Goal: Information Seeking & Learning: Find specific fact

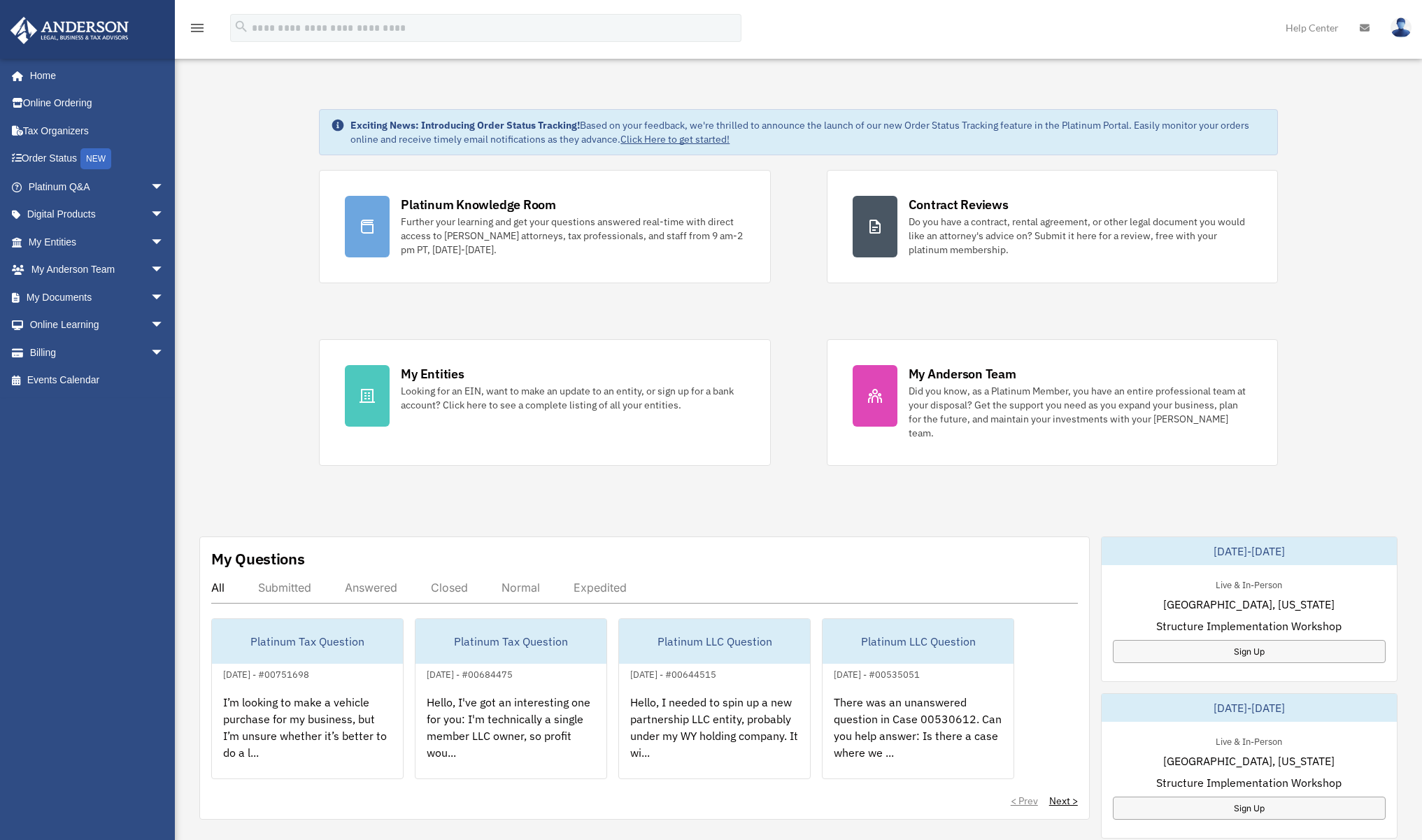
drag, startPoint x: 803, startPoint y: 301, endPoint x: 792, endPoint y: 298, distance: 11.4
click at [803, 301] on div "Platinum Knowledge Room Further your learning and get your questions answered r…" at bounding box center [798, 317] width 959 height 296
click at [105, 250] on link "My Entities arrow_drop_down" at bounding box center [97, 241] width 175 height 28
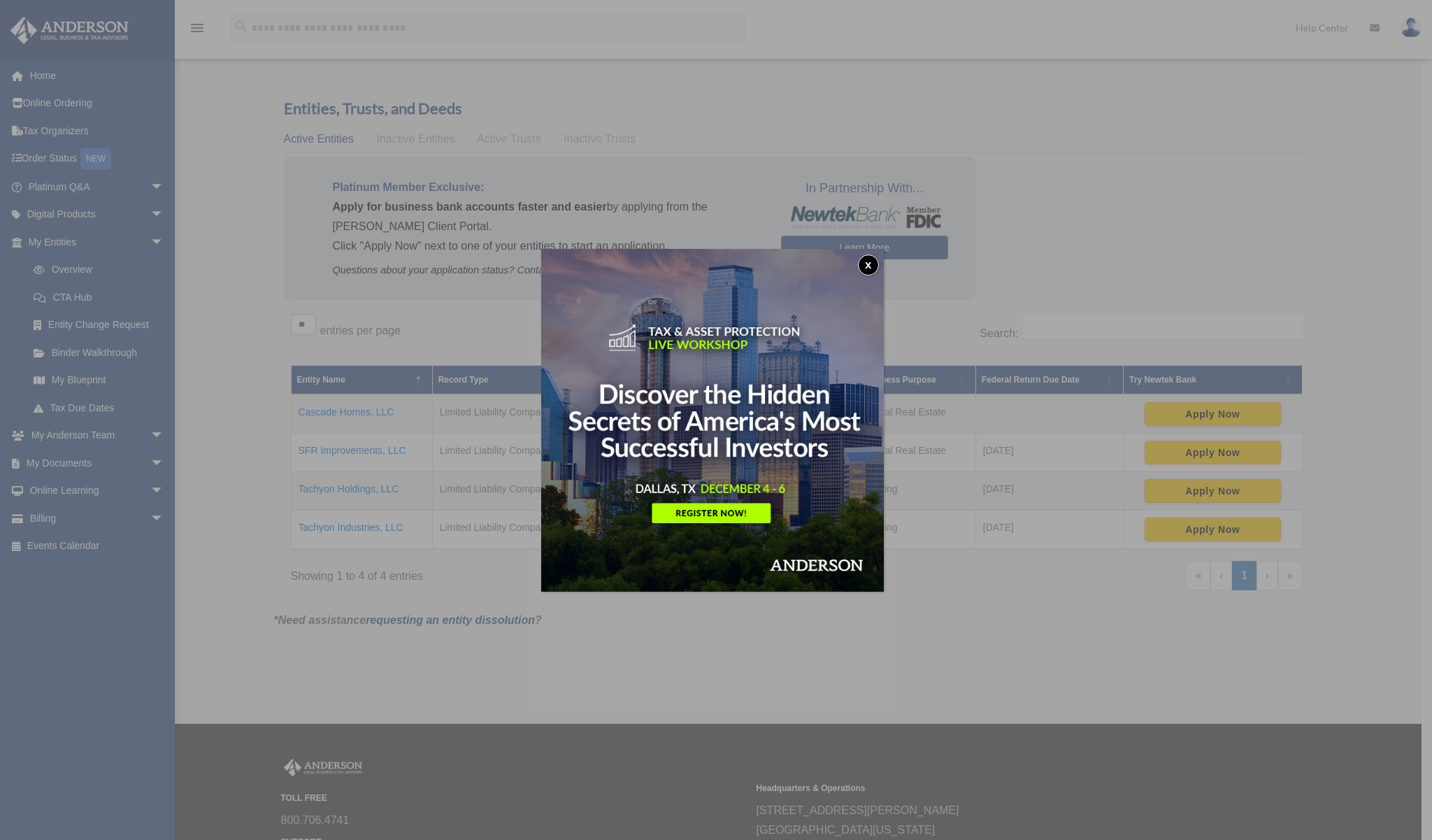
click at [868, 271] on button "x" at bounding box center [869, 265] width 21 height 21
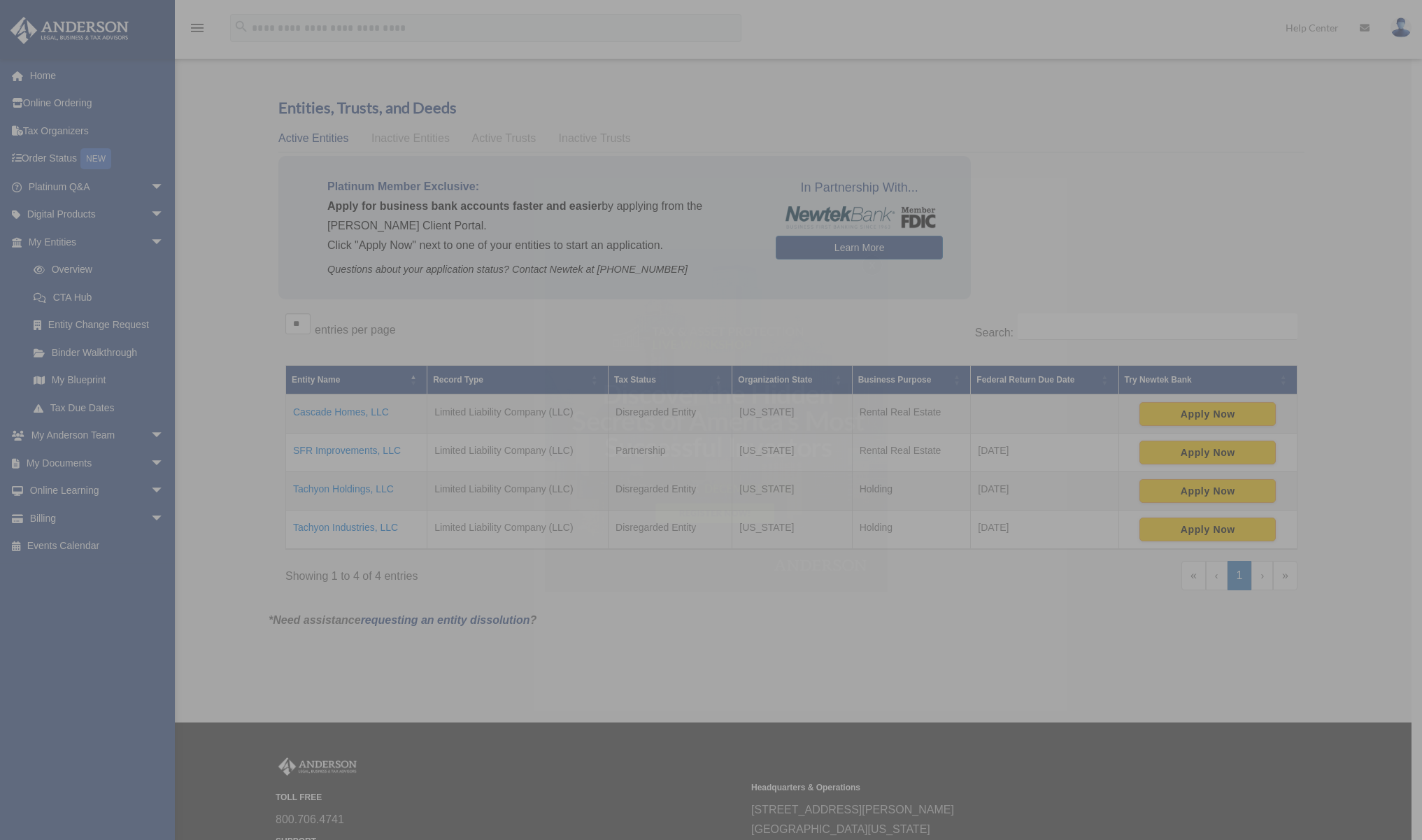
click at [871, 268] on div "x" at bounding box center [711, 420] width 1422 height 840
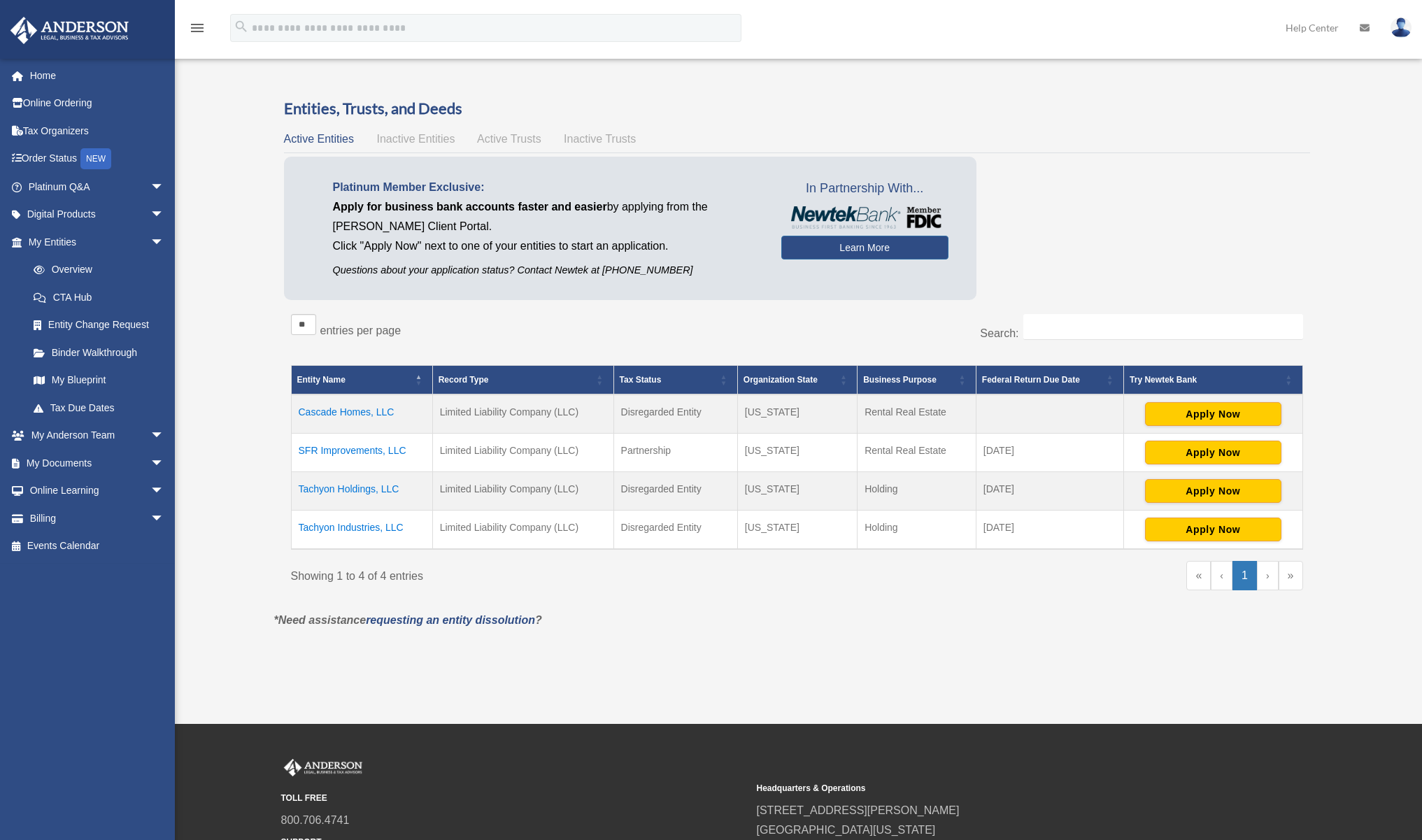
click at [697, 652] on div "Overview date_range Published on Last updated [DATE] [DATE] by [PERSON_NAME] Ad…" at bounding box center [798, 374] width 1067 height 586
click at [354, 493] on td "Tachyon Holdings, LLC" at bounding box center [362, 491] width 141 height 38
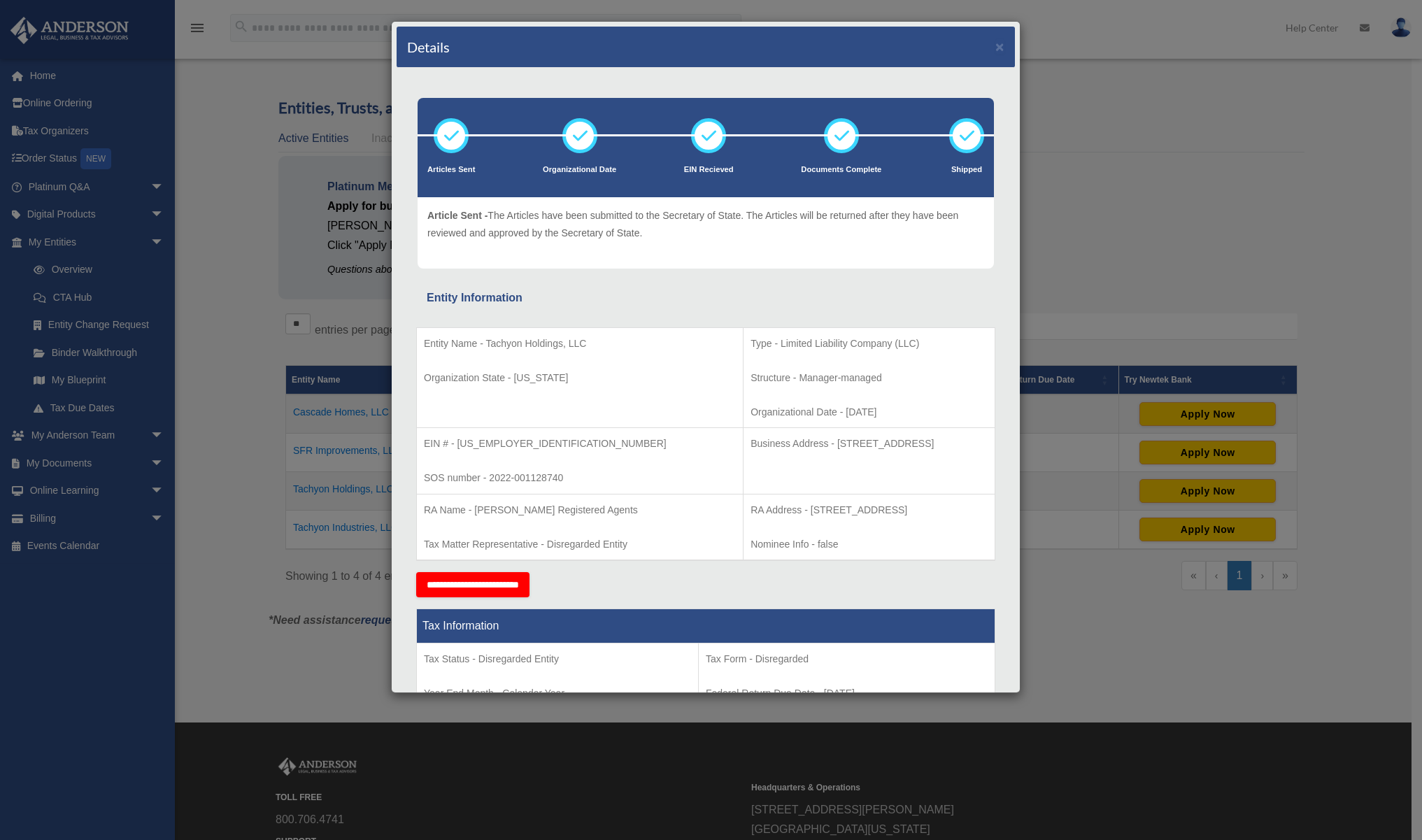
click at [1187, 331] on div "Details × Articles Sent Organizational Date" at bounding box center [711, 420] width 1422 height 840
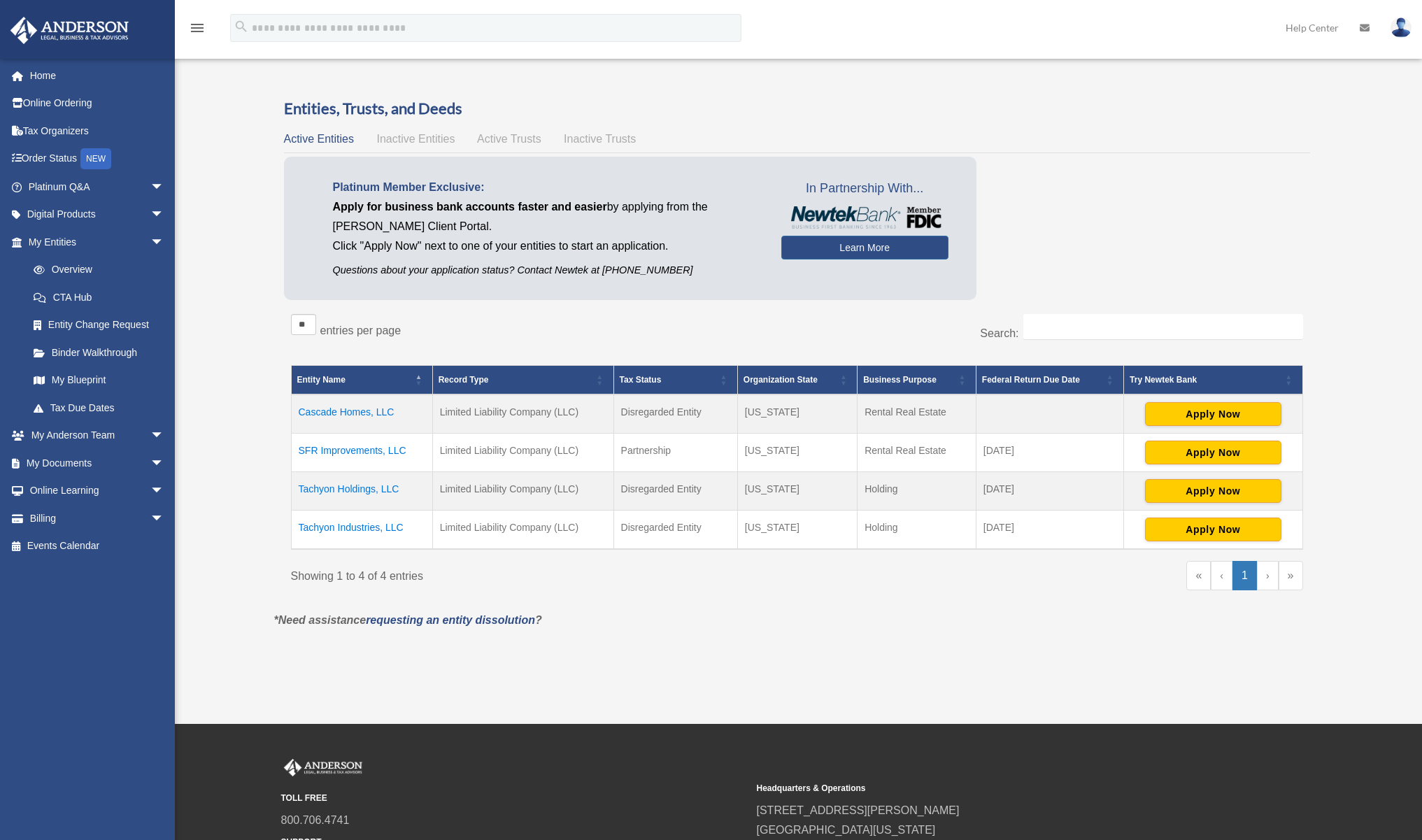
click at [437, 562] on div "Showing 1 to 4 of 4 entries" at bounding box center [539, 573] width 496 height 25
click at [360, 535] on td "Tachyon Industries, LLC" at bounding box center [362, 530] width 141 height 39
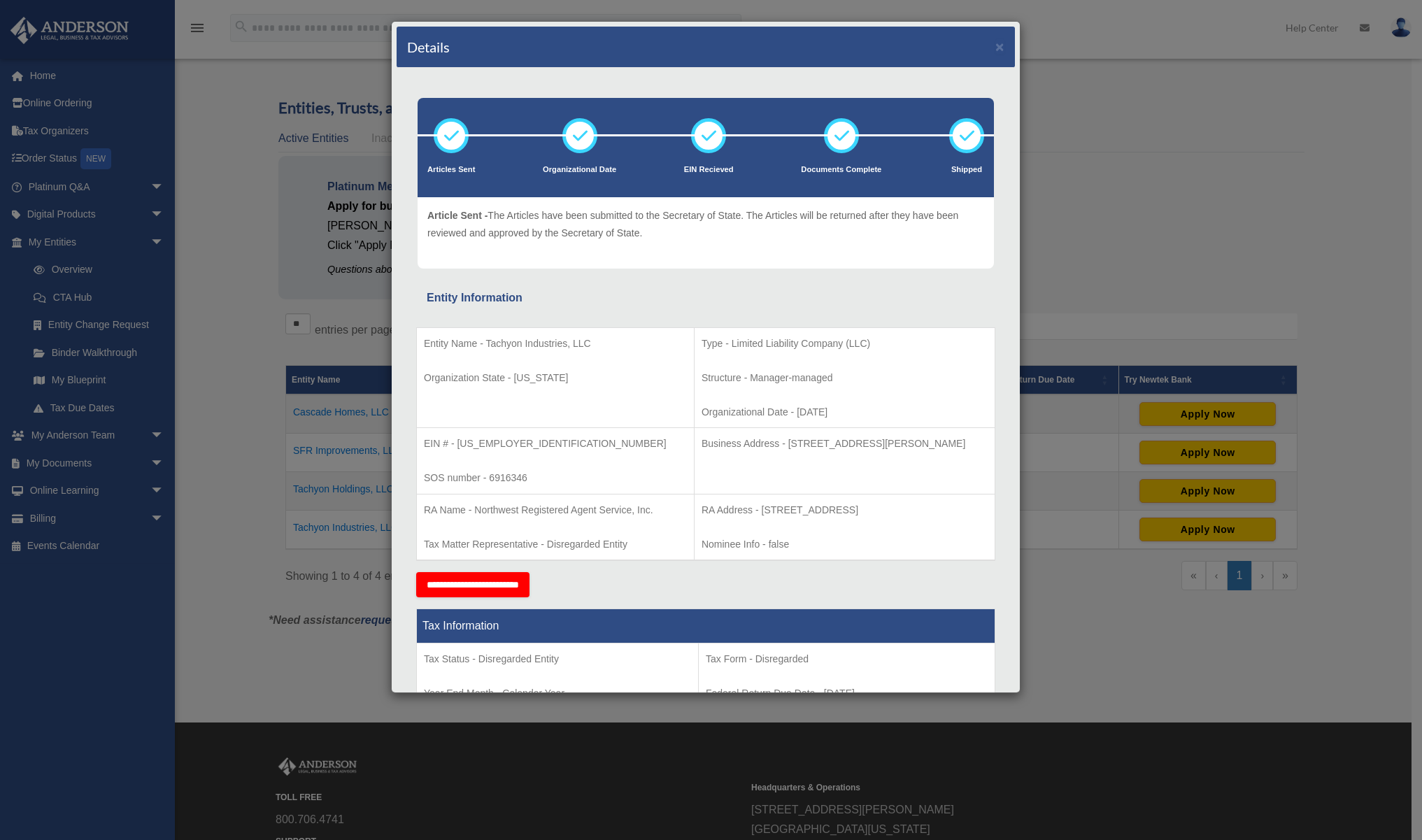
click at [1212, 233] on div "Details × Articles Sent Organizational Date" at bounding box center [711, 420] width 1422 height 840
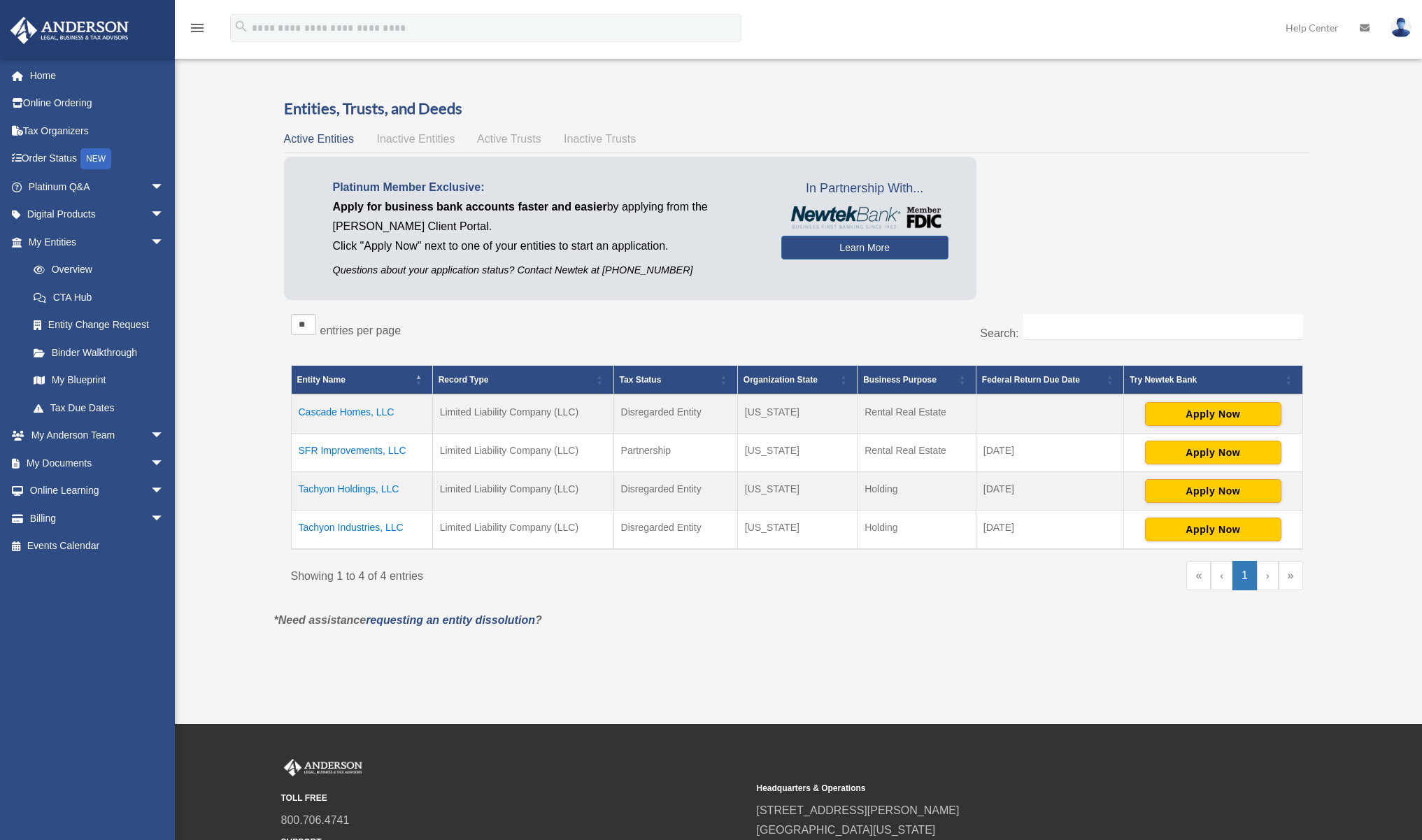
click at [346, 448] on td "SFR Improvements, LLC" at bounding box center [362, 452] width 141 height 38
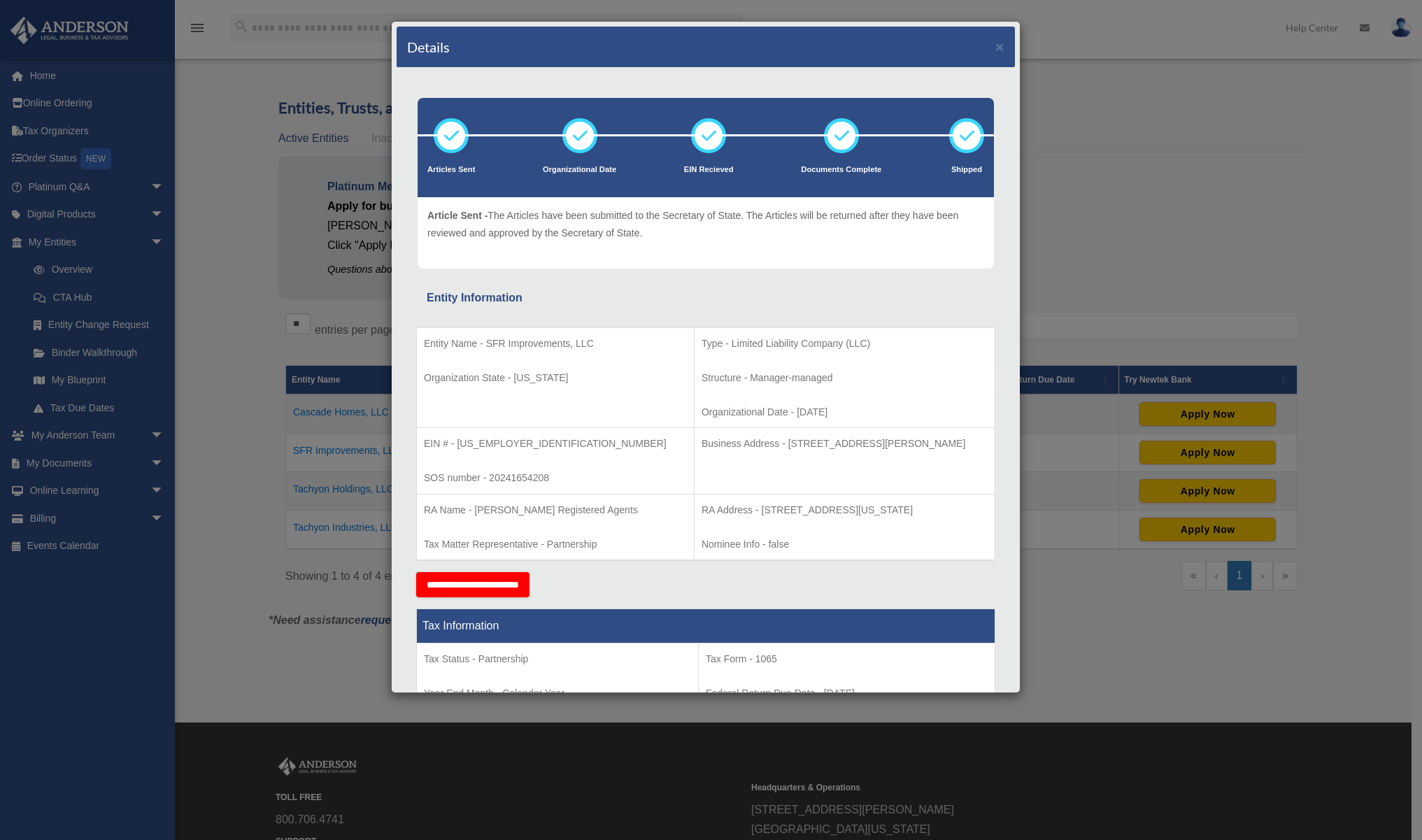
click at [738, 468] on td "Business Address - [STREET_ADDRESS][PERSON_NAME]" at bounding box center [844, 461] width 301 height 66
drag, startPoint x: 711, startPoint y: 441, endPoint x: 931, endPoint y: 437, distance: 220.0
click at [931, 437] on p "Business Address - [STREET_ADDRESS][PERSON_NAME]" at bounding box center [845, 443] width 286 height 17
copy p "[STREET_ADDRESS][PERSON_NAME]"
click at [742, 539] on p "Nominee Info - false" at bounding box center [845, 544] width 286 height 17
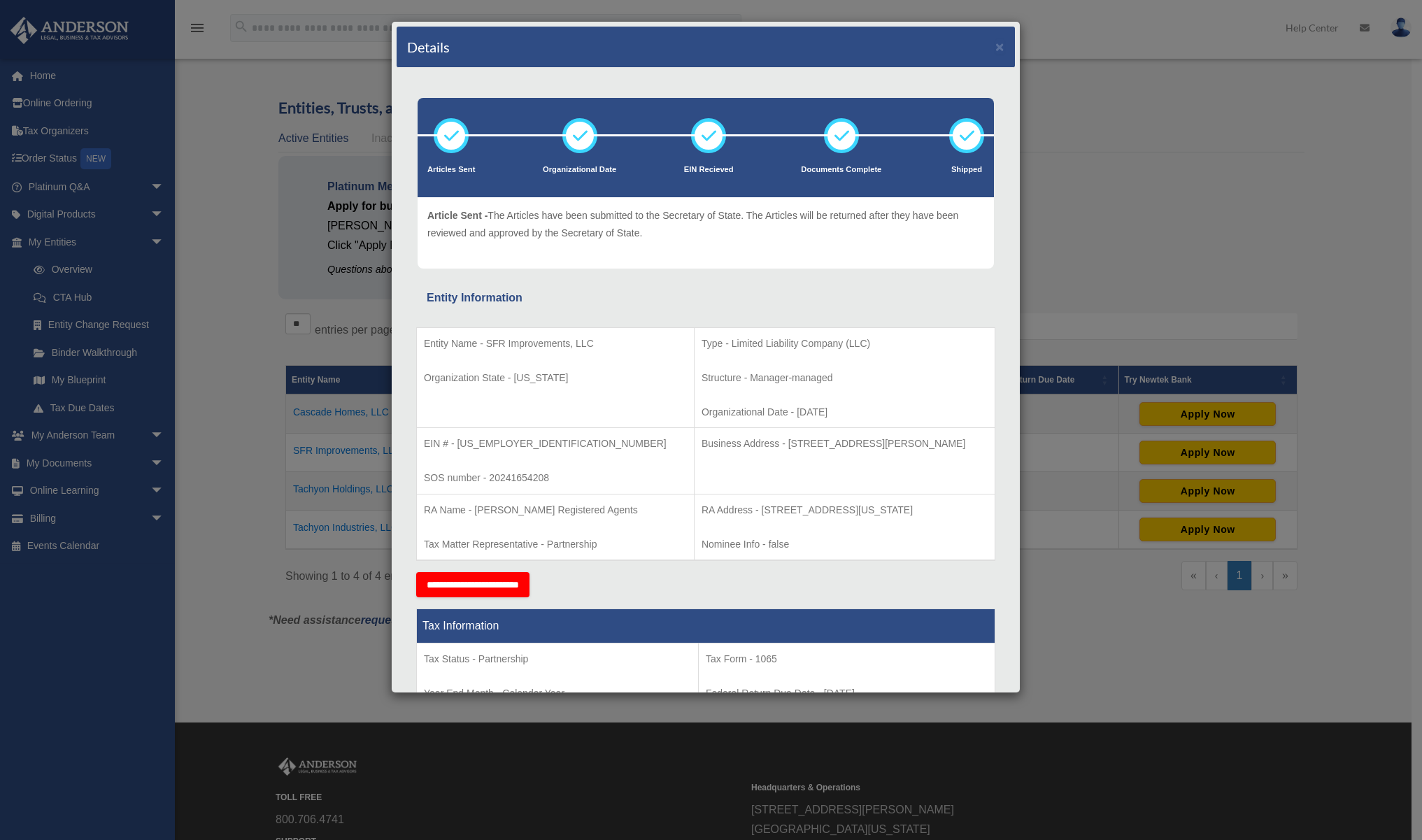
drag, startPoint x: 682, startPoint y: 511, endPoint x: 961, endPoint y: 509, distance: 279.0
click at [961, 509] on p "RA Address - [STREET_ADDRESS][US_STATE]" at bounding box center [845, 510] width 286 height 17
copy p "[STREET_ADDRESS][US_STATE]"
click at [854, 435] on p "Business Address - [STREET_ADDRESS][PERSON_NAME]" at bounding box center [845, 443] width 286 height 17
click at [498, 421] on td "Entity Name - SFR Improvements, LLC Organization State - [US_STATE]" at bounding box center [555, 378] width 278 height 101
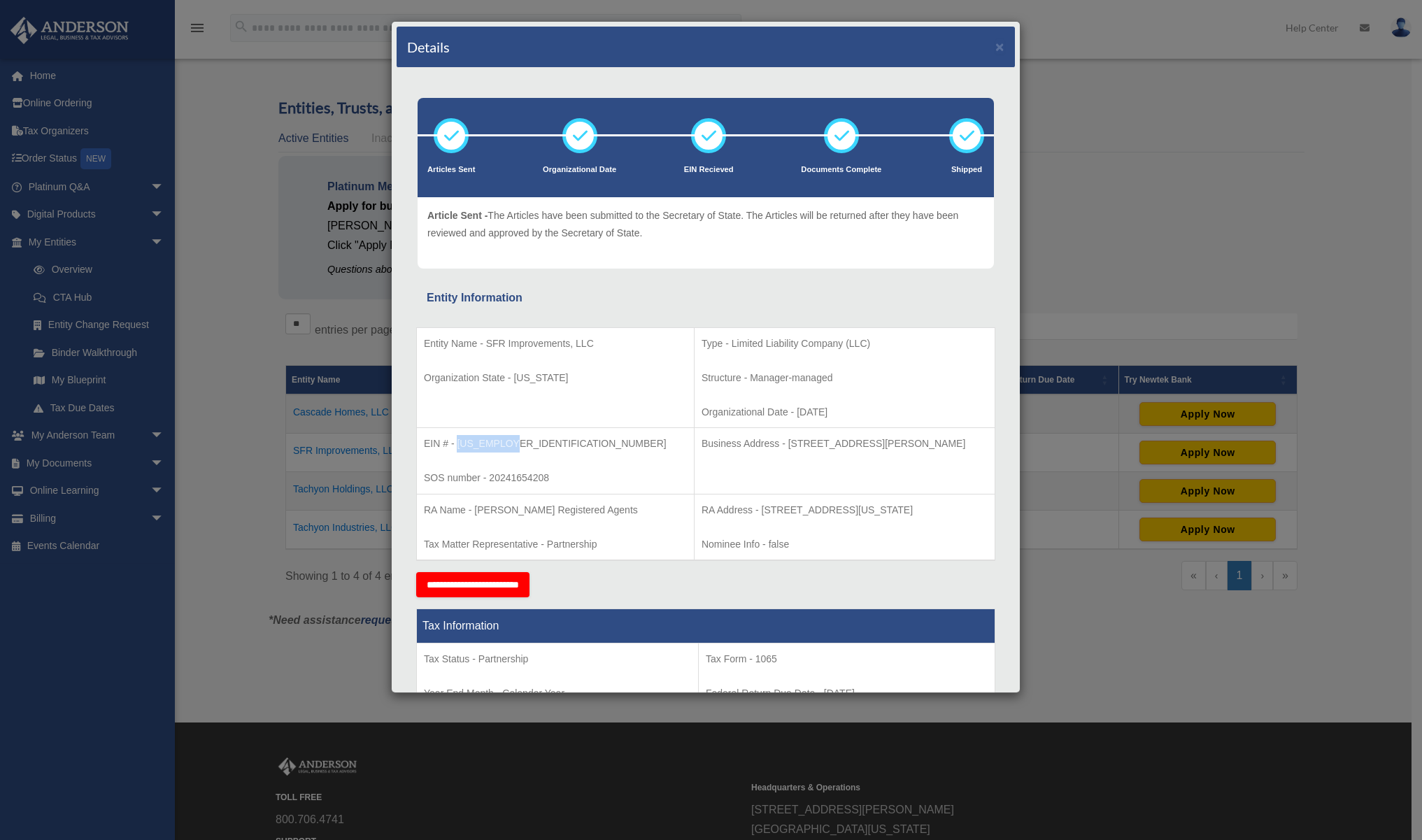
drag, startPoint x: 459, startPoint y: 441, endPoint x: 511, endPoint y: 443, distance: 52.0
click at [511, 443] on p "EIN # - [US_EMPLOYER_IDENTIFICATION_NUMBER]" at bounding box center [555, 443] width 263 height 17
copy p "[US_EMPLOYER_IDENTIFICATION_NUMBER]"
click at [1130, 97] on div "Details × Articles Sent Organizational Date" at bounding box center [711, 420] width 1422 height 840
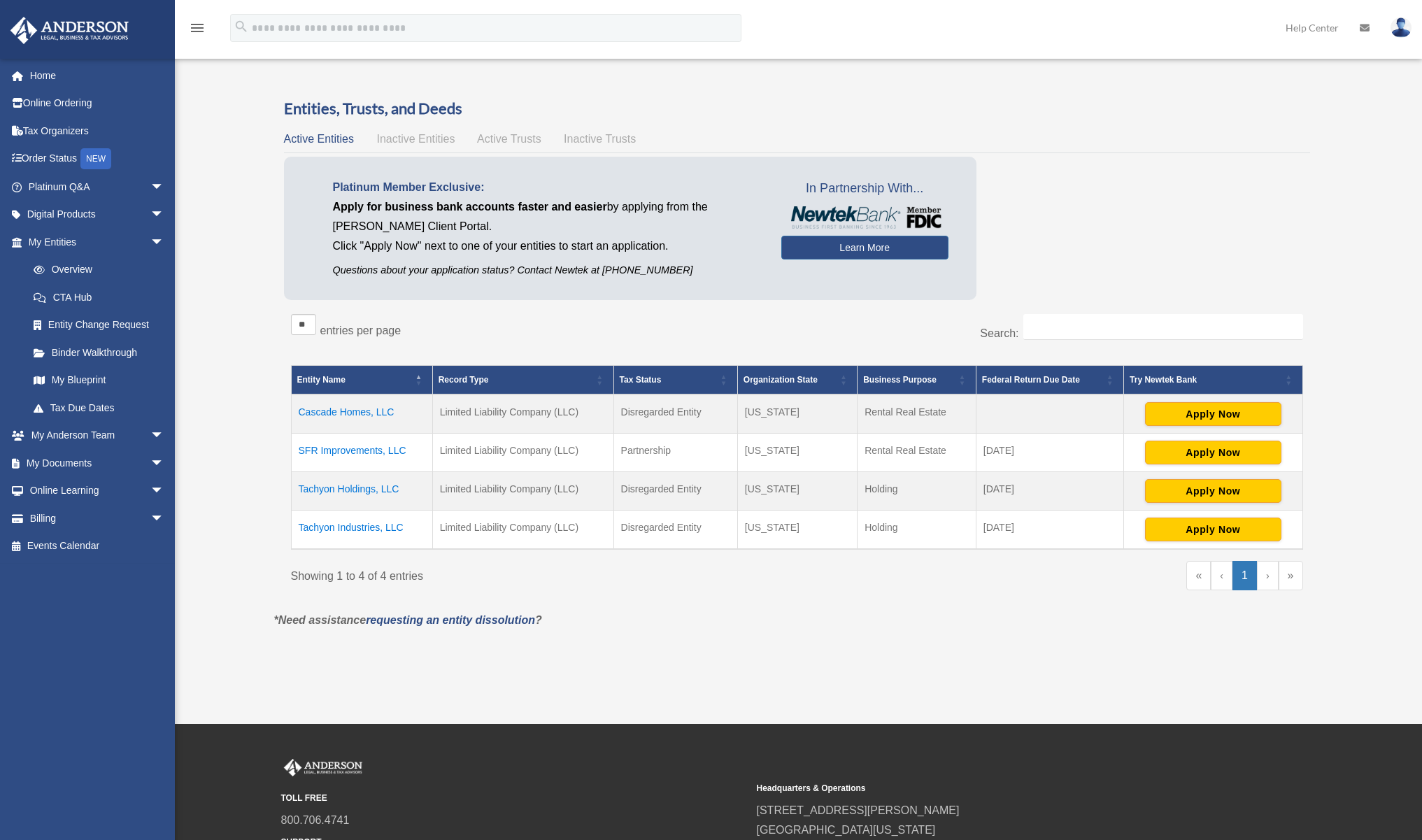
click at [346, 414] on td "Cascade Homes, LLC" at bounding box center [362, 414] width 141 height 39
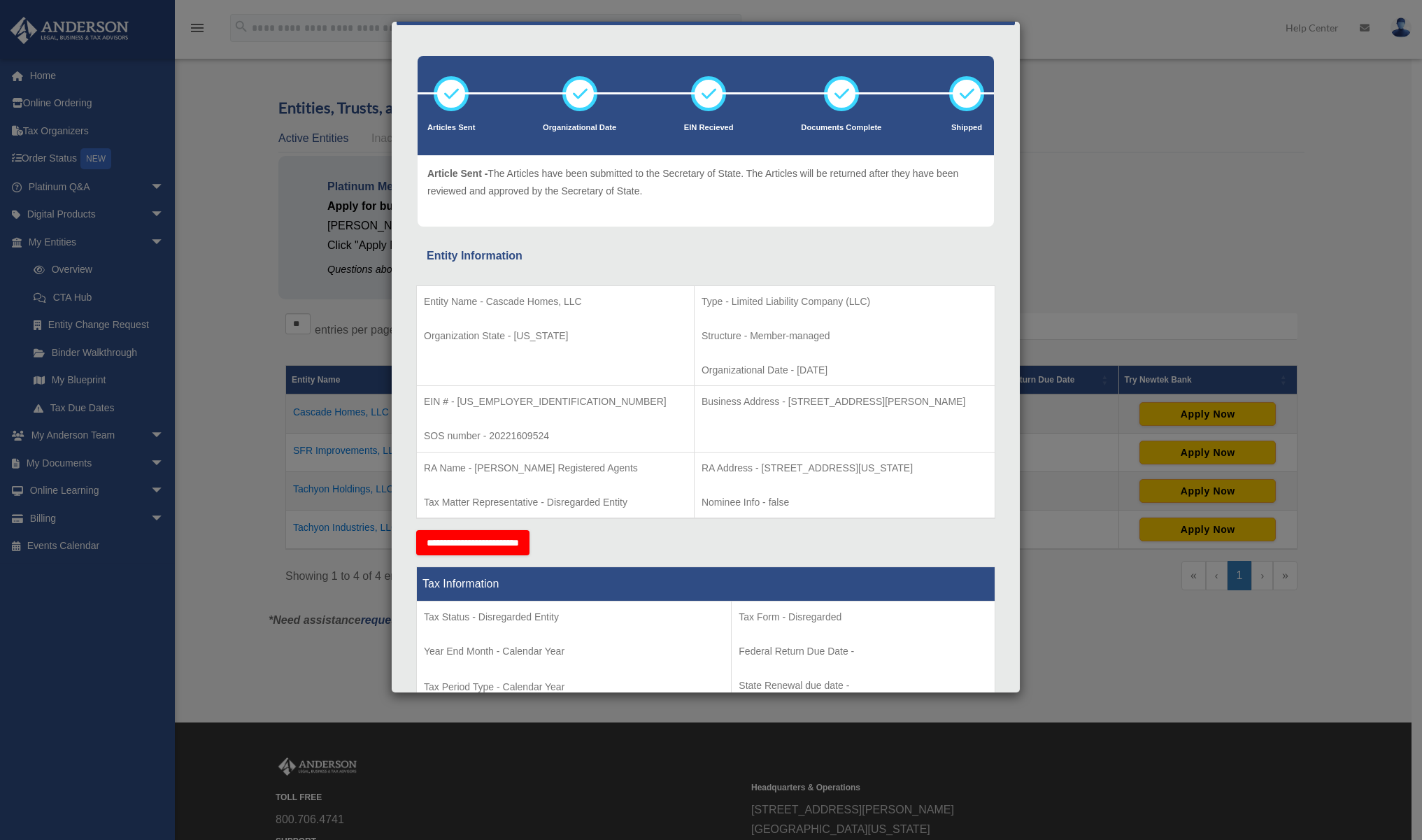
scroll to position [84, 0]
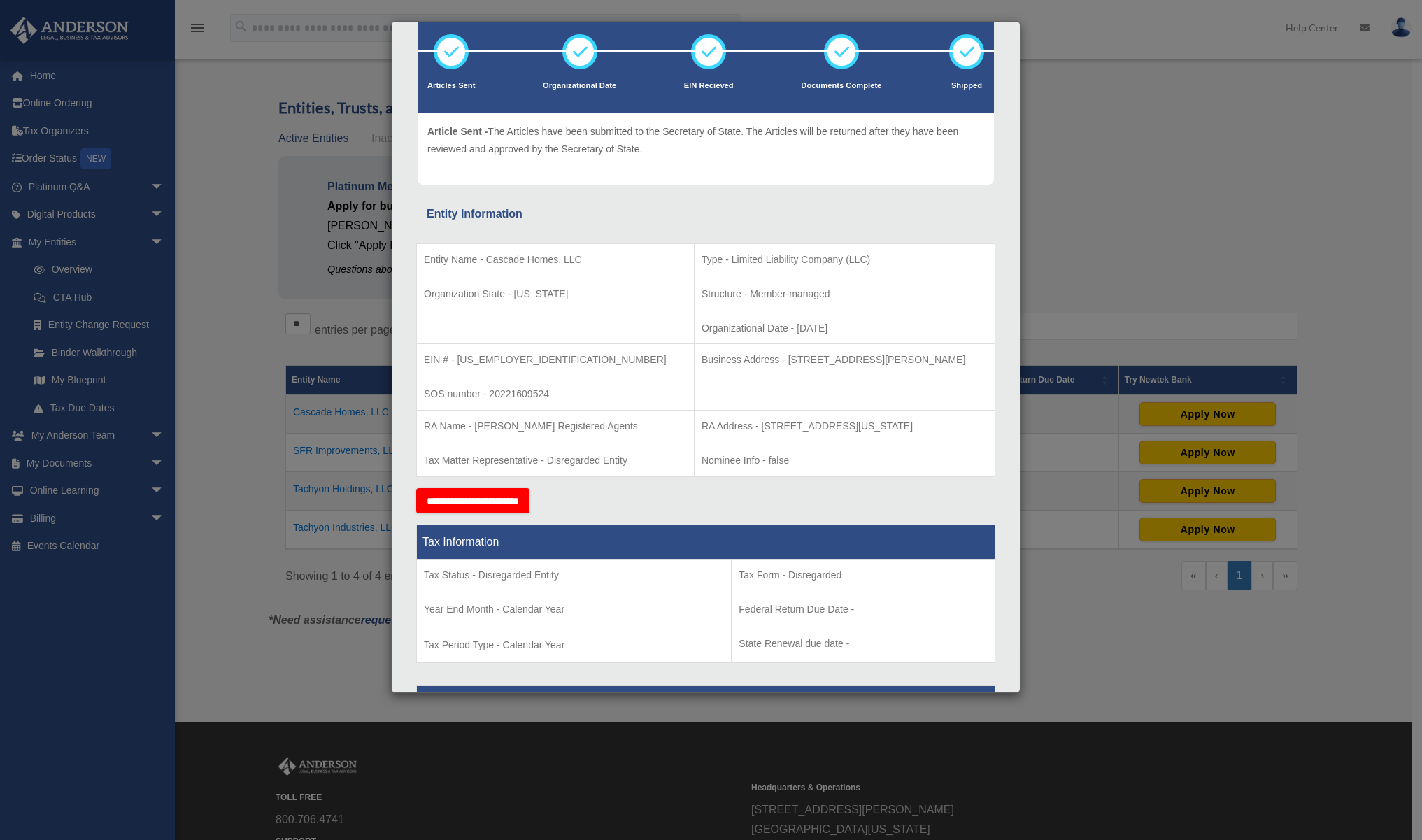
drag, startPoint x: 710, startPoint y: 429, endPoint x: 726, endPoint y: 441, distance: 20.0
click at [726, 435] on p "RA Address - [STREET_ADDRESS][US_STATE]" at bounding box center [845, 426] width 286 height 17
copy p "[STREET_ADDRESS][US_STATE]"
click at [895, 284] on td "Type - Limited Liability Company (LLC) Structure - Member-managed Organizationa…" at bounding box center [844, 294] width 301 height 101
click at [1098, 272] on div "Details × Articles Sent Organizational Date" at bounding box center [711, 420] width 1422 height 840
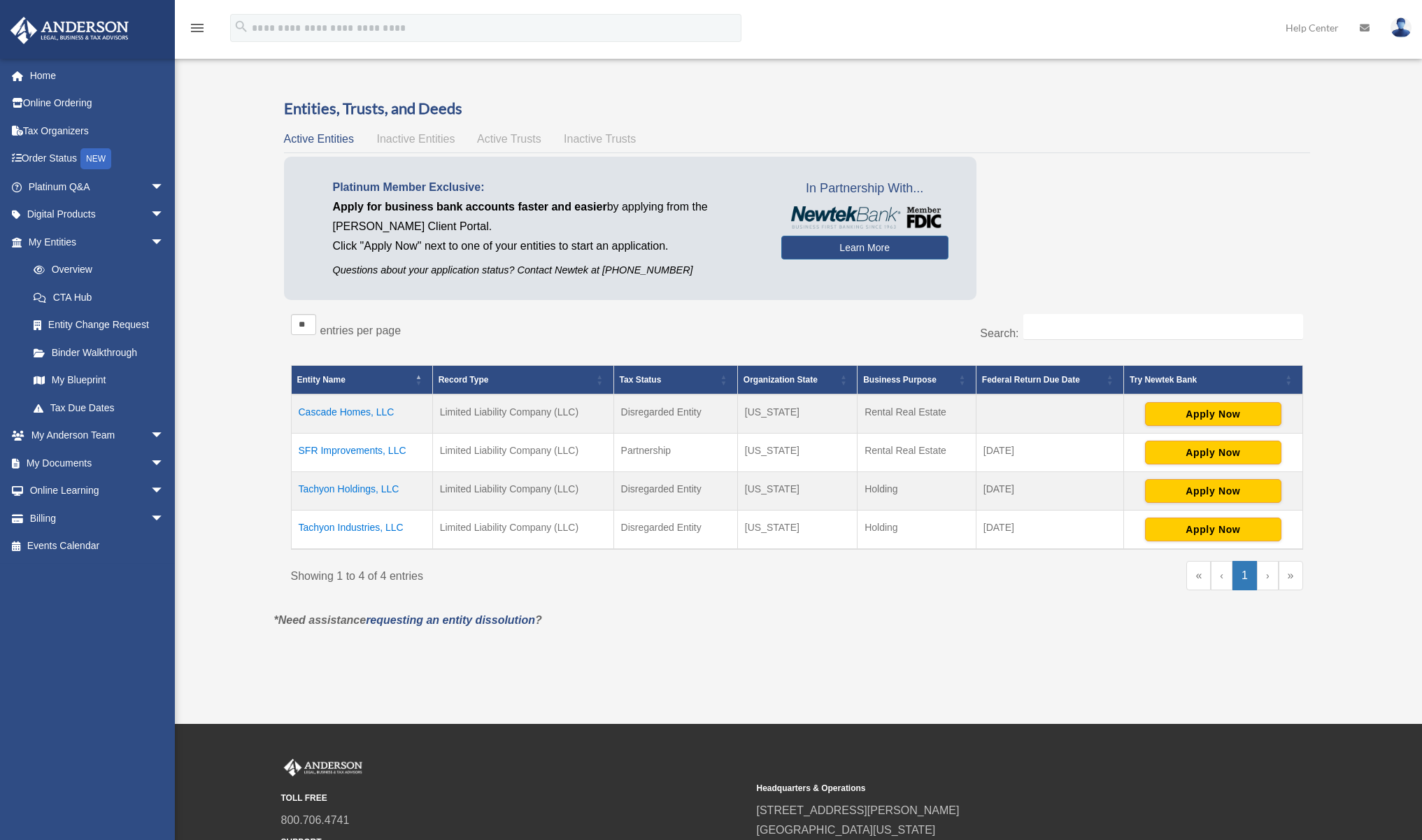
click at [368, 533] on td "Tachyon Industries, LLC" at bounding box center [362, 530] width 141 height 39
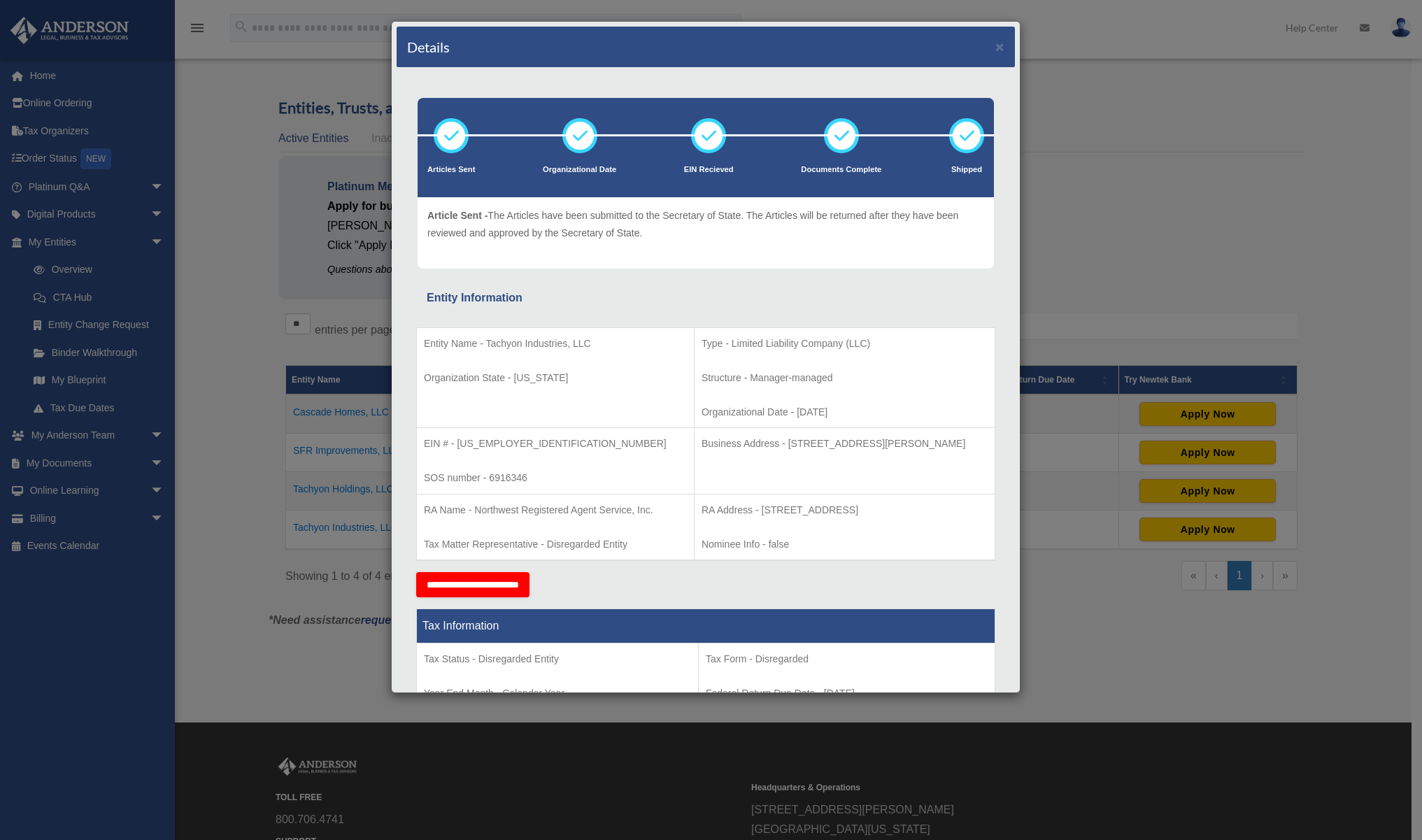
click at [818, 531] on td "RA Address - [STREET_ADDRESS] Nominee Info - false" at bounding box center [844, 526] width 301 height 66
drag, startPoint x: 729, startPoint y: 511, endPoint x: 917, endPoint y: 511, distance: 188.0
click at [903, 514] on p "RA Address - [STREET_ADDRESS]" at bounding box center [845, 510] width 286 height 17
copy p "[STREET_ADDRESS]"
click at [1192, 356] on div "Details × Articles Sent Organizational Date" at bounding box center [711, 420] width 1422 height 840
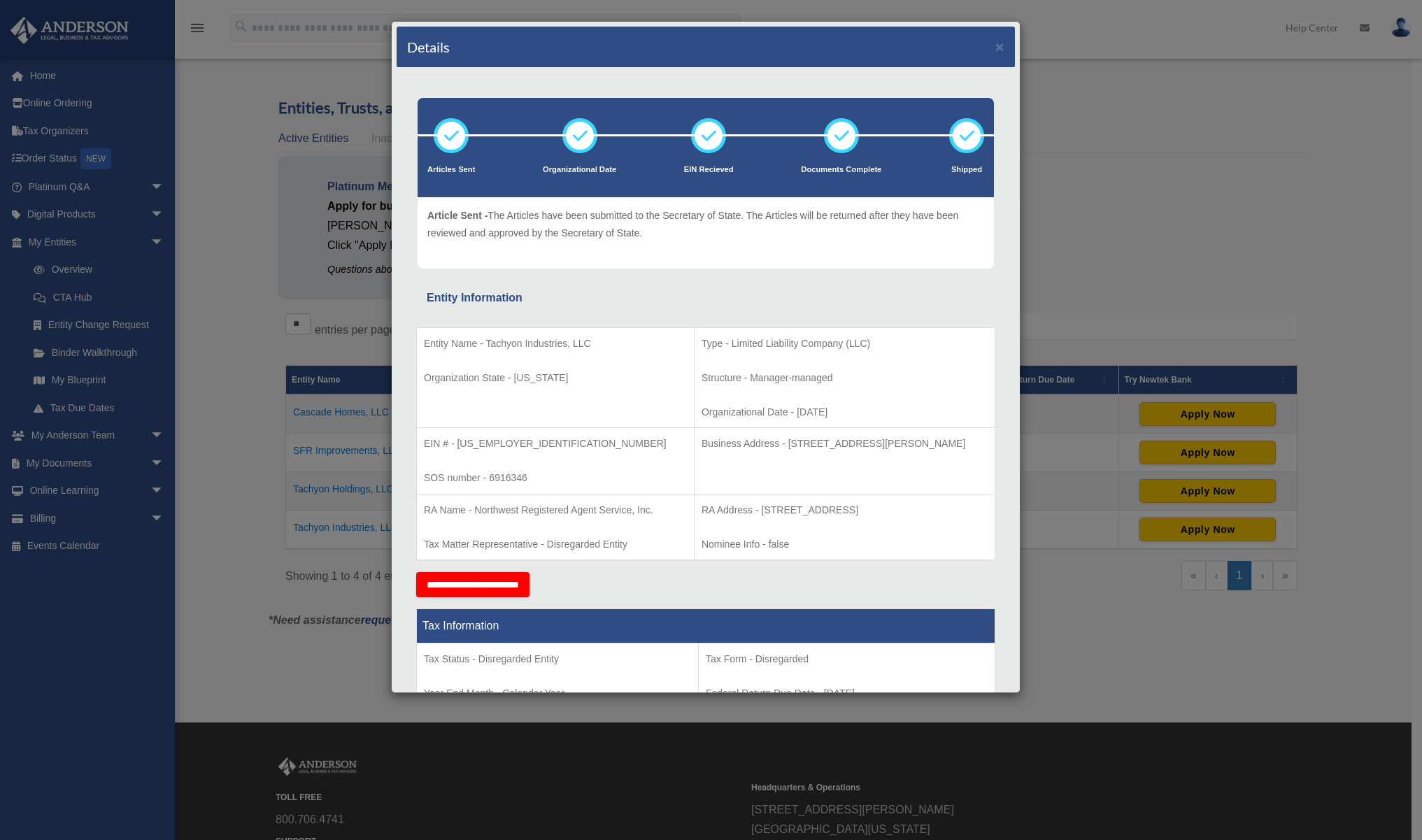
click at [1186, 356] on div "Details × Articles Sent Organizational Date" at bounding box center [711, 420] width 1422 height 840
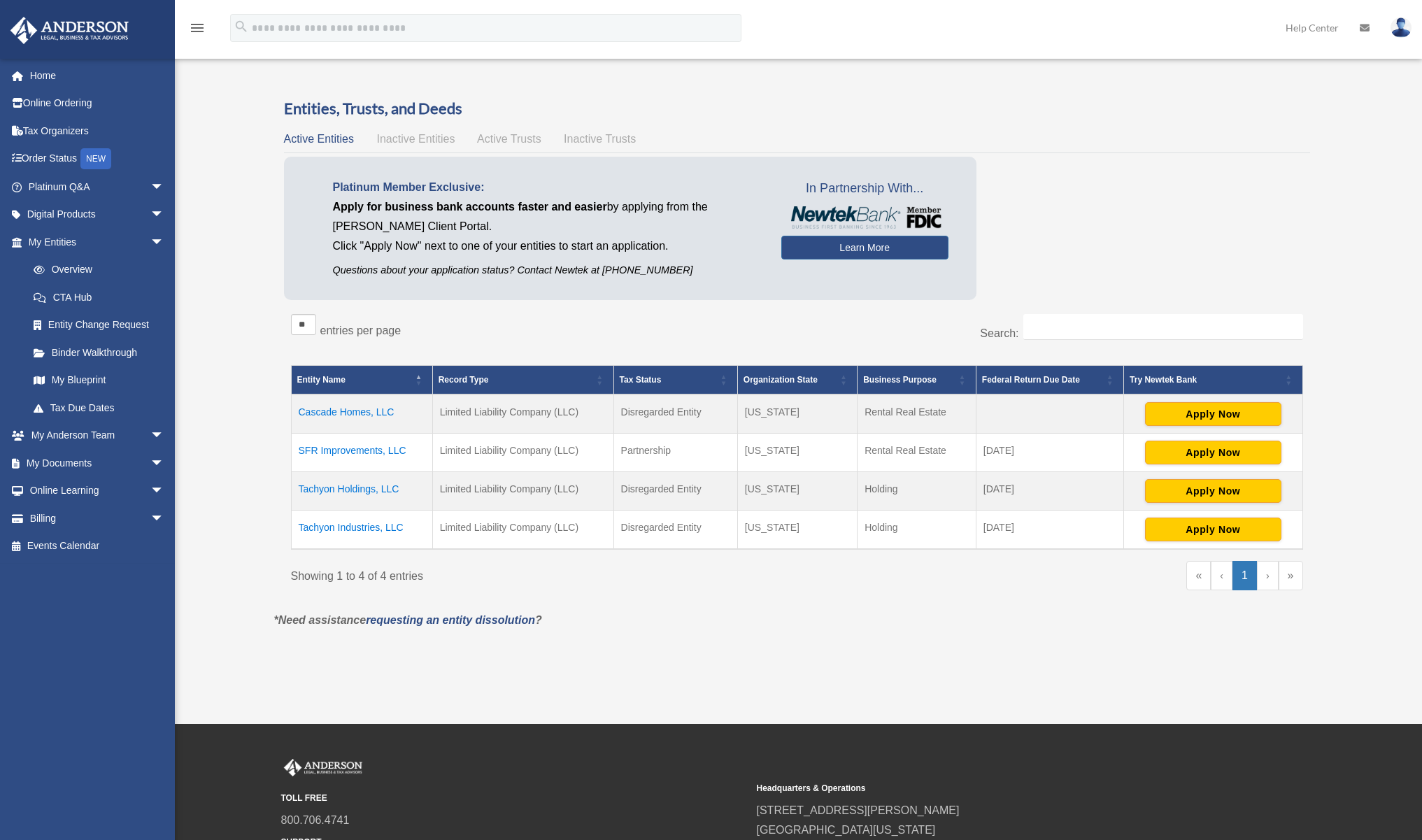
click at [337, 489] on td "Tachyon Holdings, LLC" at bounding box center [362, 491] width 141 height 38
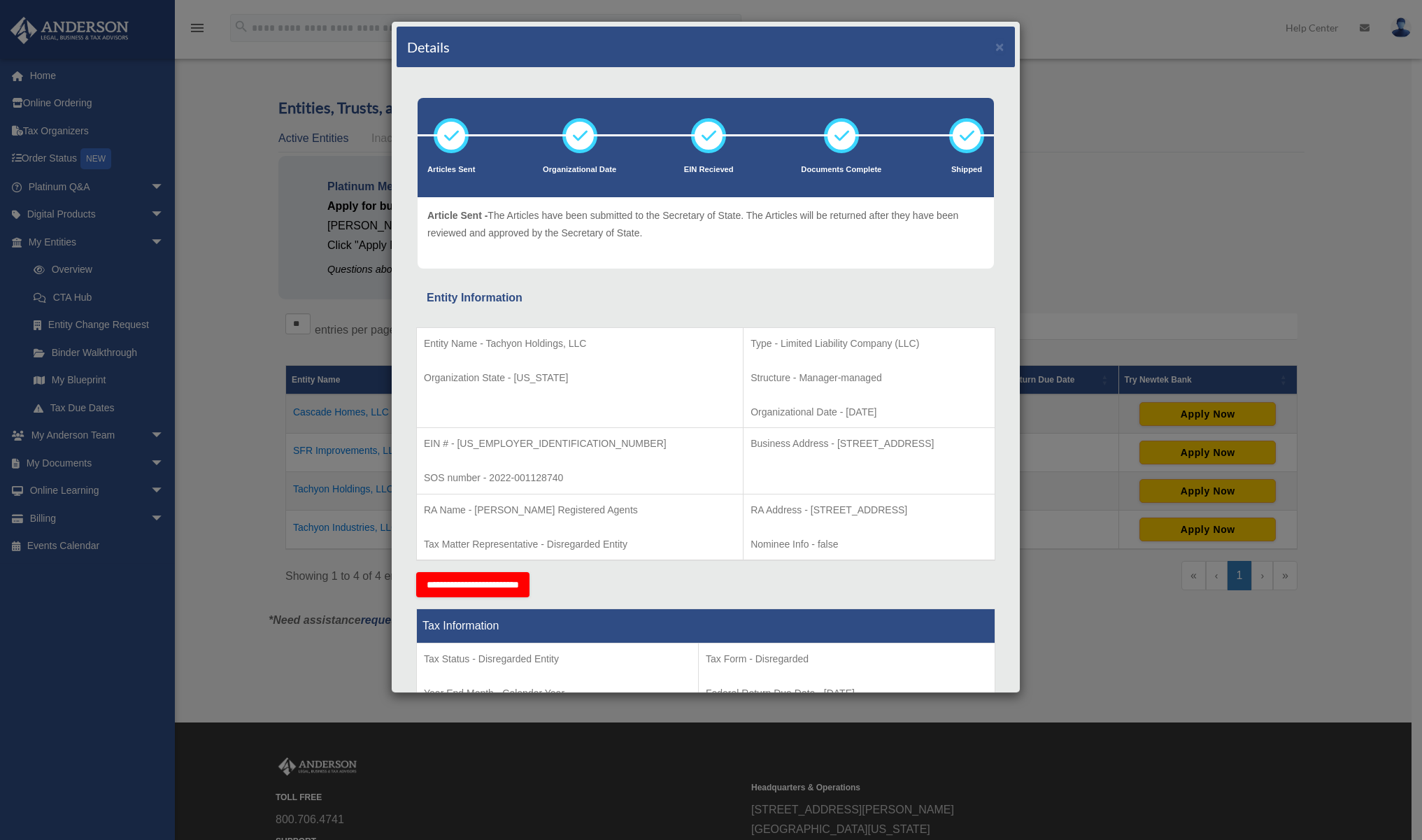
drag, startPoint x: 792, startPoint y: 508, endPoint x: 958, endPoint y: 505, distance: 166.0
click at [958, 505] on p "RA Address - [STREET_ADDRESS]" at bounding box center [869, 510] width 237 height 17
copy p "[STREET_ADDRESS]"
click at [1114, 25] on div "Details × Articles Sent Organizational Date" at bounding box center [711, 420] width 1422 height 840
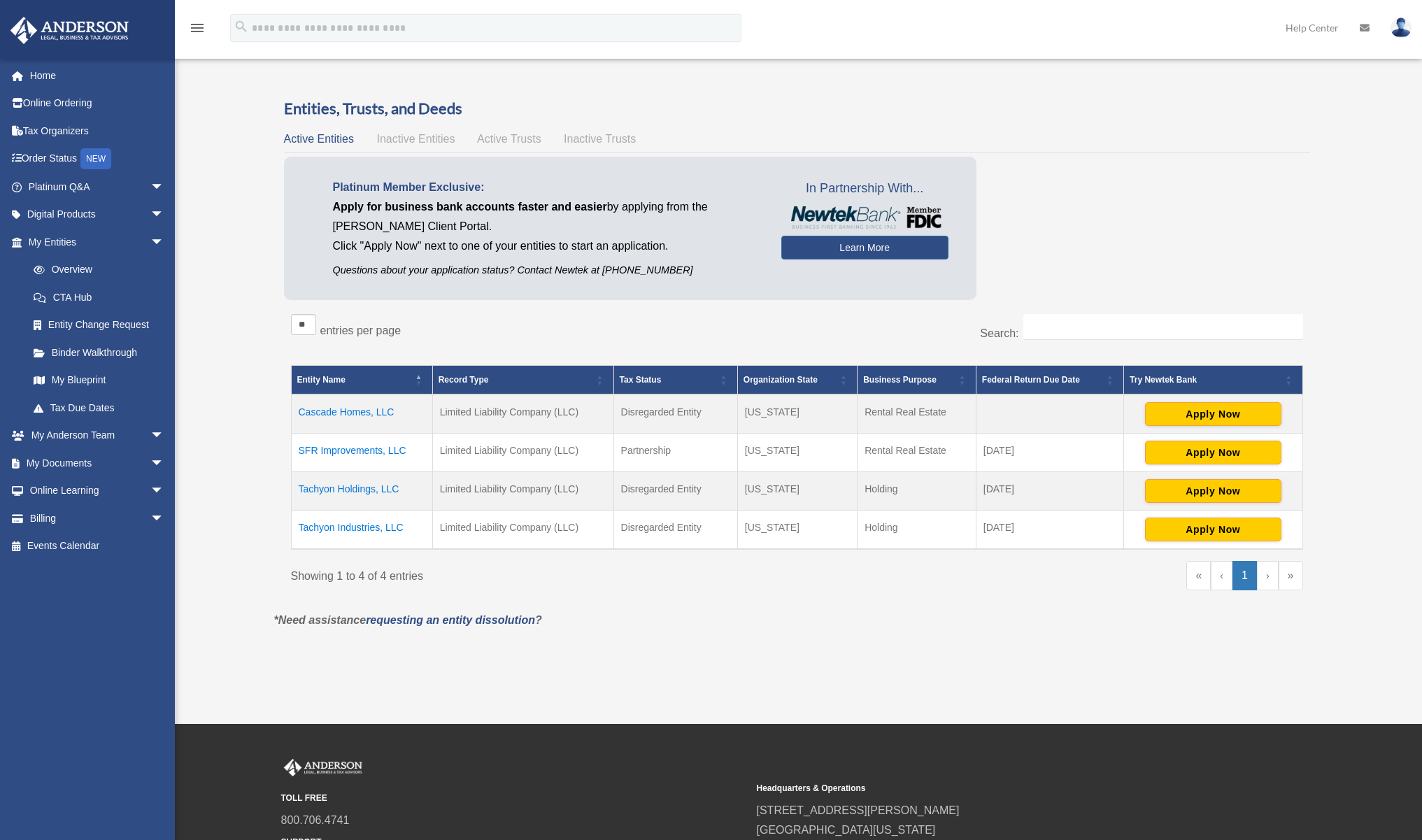
click at [886, 74] on div "Overview [PERSON_NAME][EMAIL_ADDRESS][DOMAIN_NAME] Sign Out [PERSON_NAME][EMAIL…" at bounding box center [711, 361] width 1422 height 610
